Goal: Transaction & Acquisition: Purchase product/service

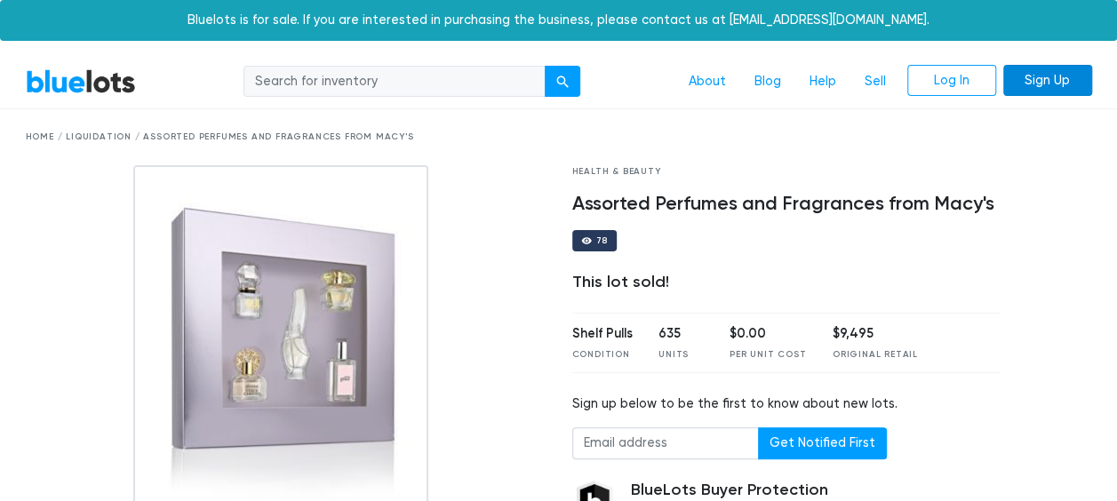
click at [1052, 89] on link "Sign Up" at bounding box center [1047, 81] width 89 height 32
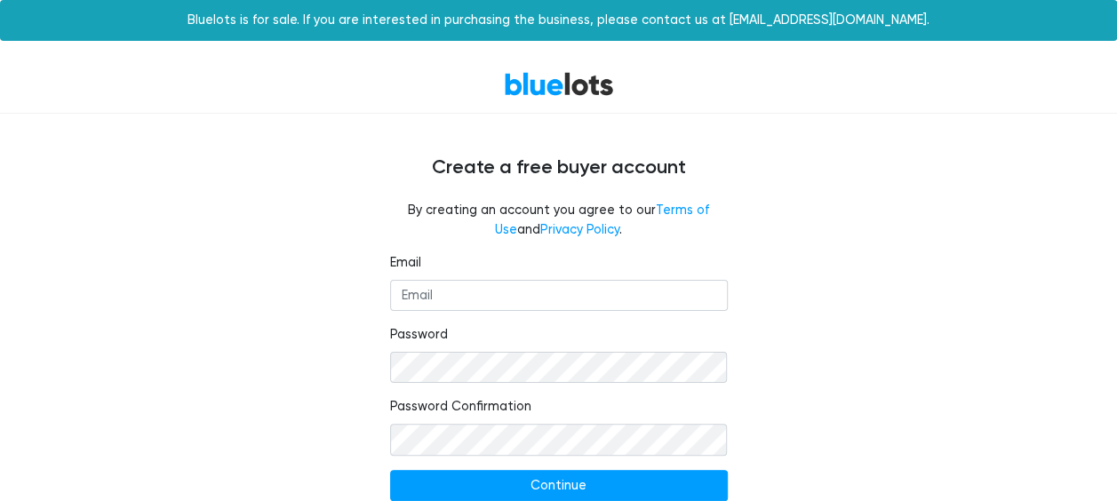
scroll to position [60, 0]
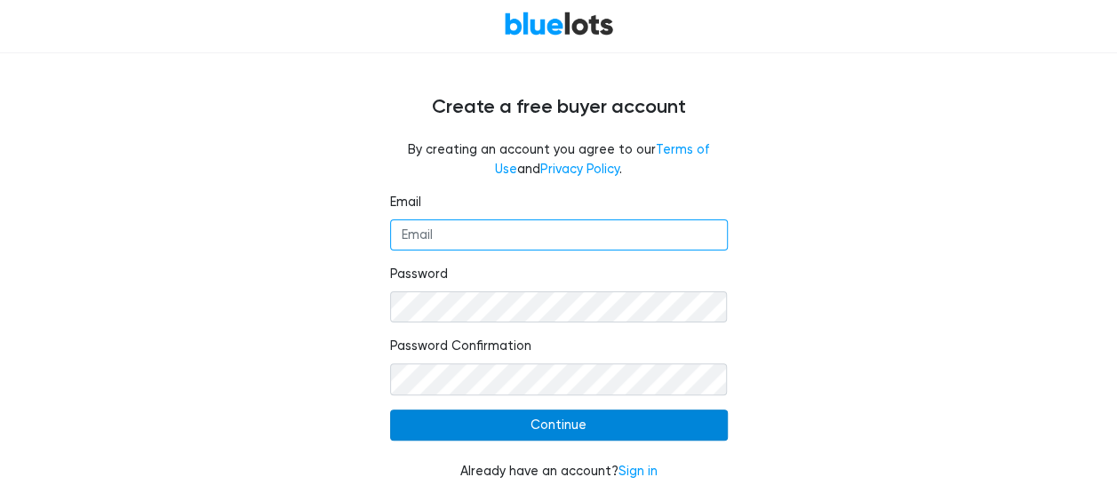
type input "[EMAIL_ADDRESS][DOMAIN_NAME]"
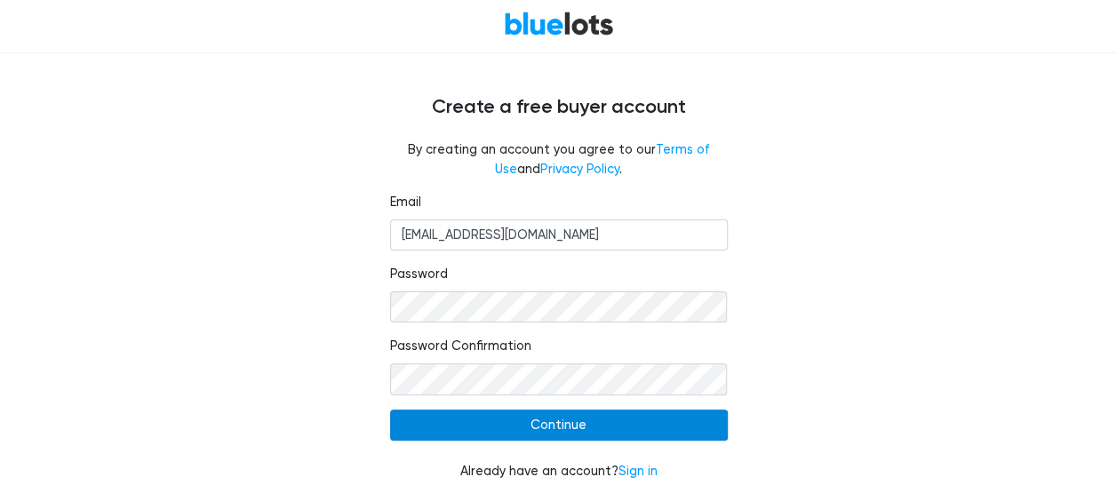
click at [553, 425] on input "Continue" at bounding box center [559, 426] width 338 height 32
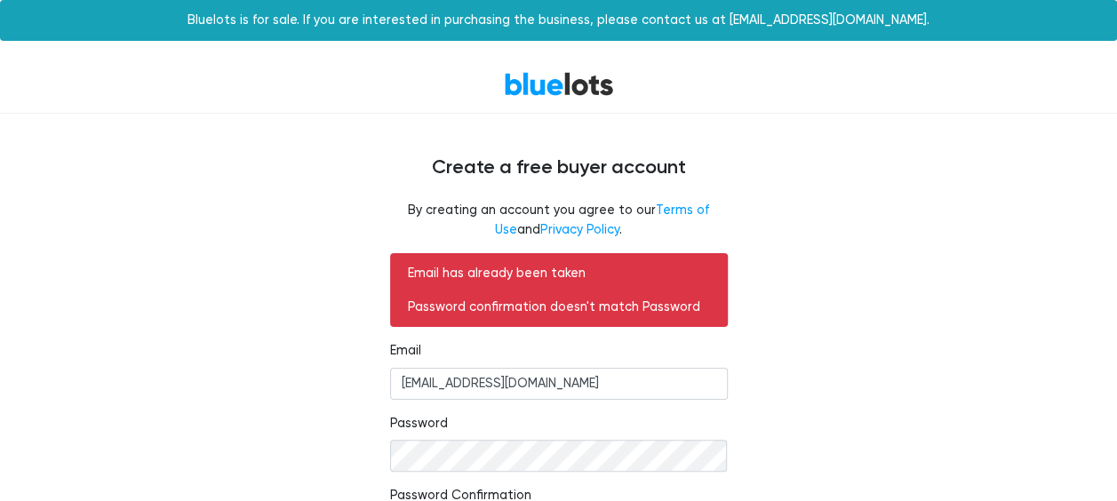
scroll to position [149, 0]
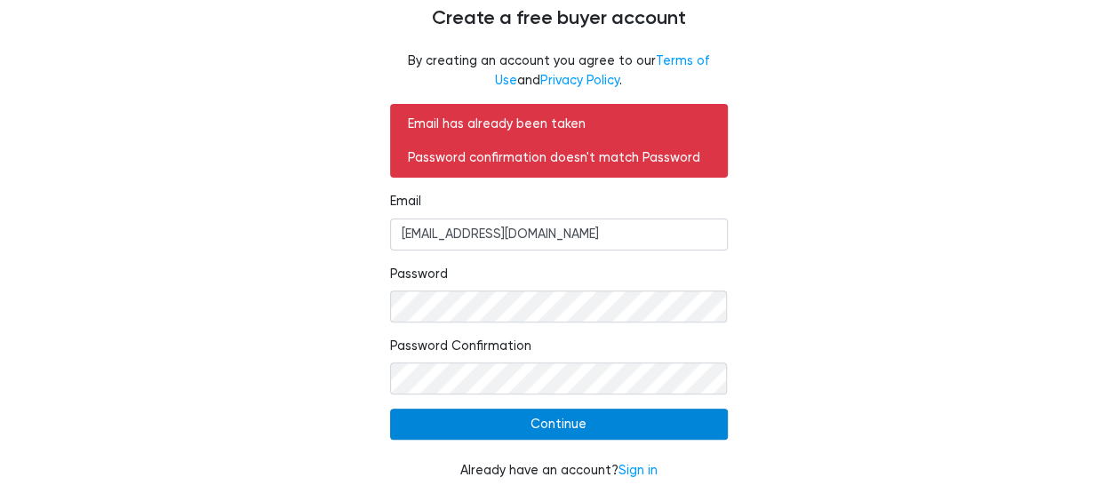
click at [572, 427] on input "Continue" at bounding box center [559, 425] width 338 height 32
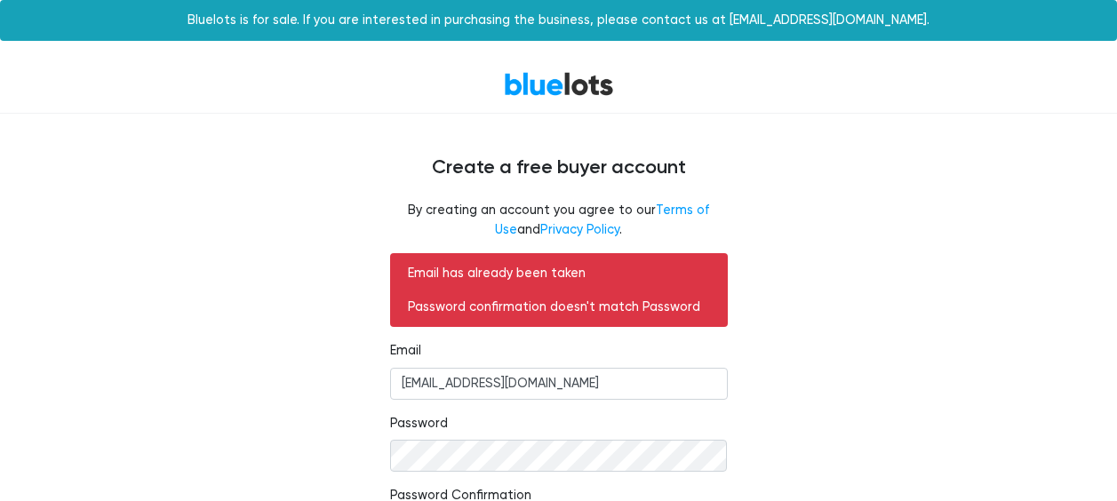
scroll to position [149, 0]
